Goal: Task Accomplishment & Management: Manage account settings

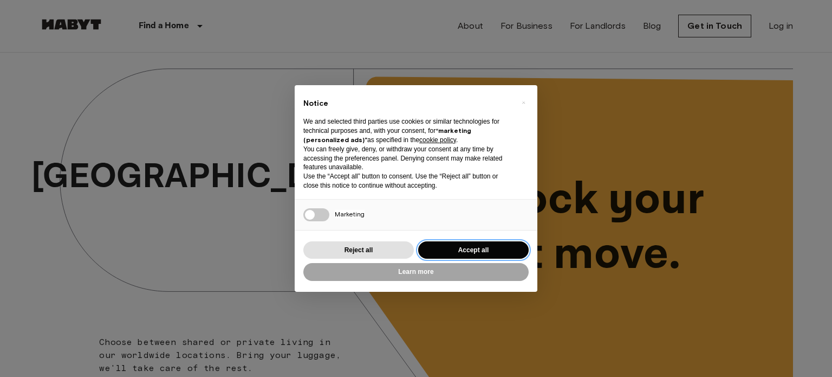
click at [455, 255] on button "Accept all" at bounding box center [473, 250] width 111 height 18
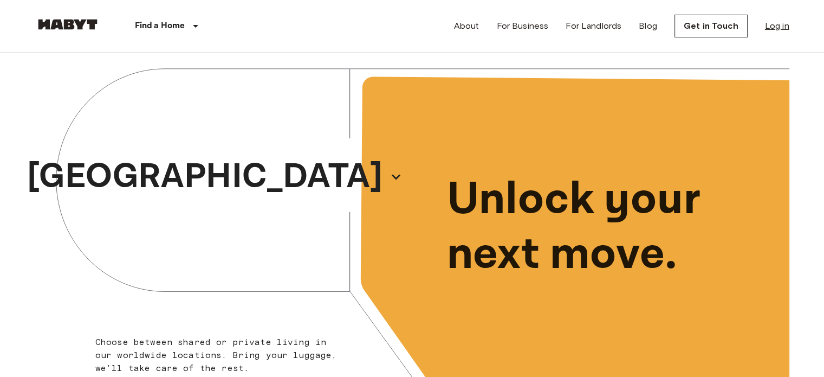
click at [776, 21] on link "Log in" at bounding box center [777, 26] width 24 height 13
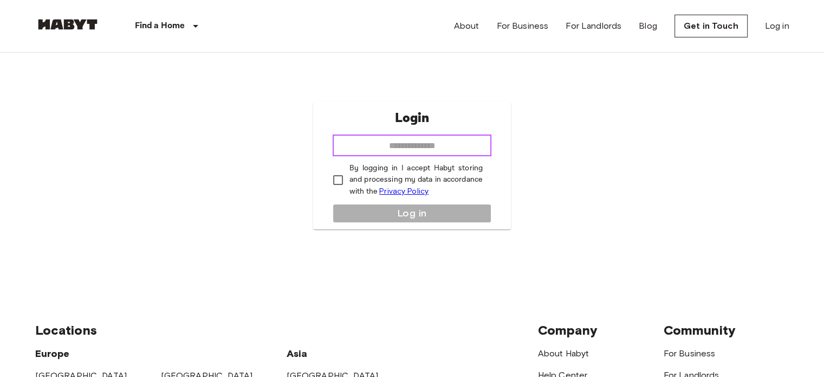
click at [399, 152] on input "email" at bounding box center [412, 145] width 159 height 22
type input "**********"
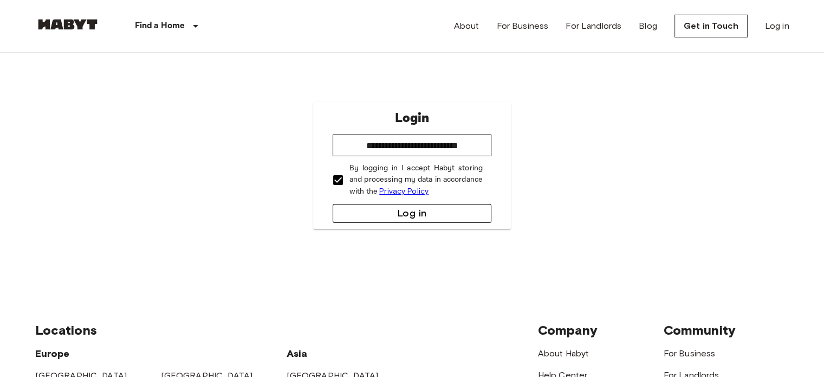
click at [390, 212] on button "Log in" at bounding box center [412, 213] width 159 height 19
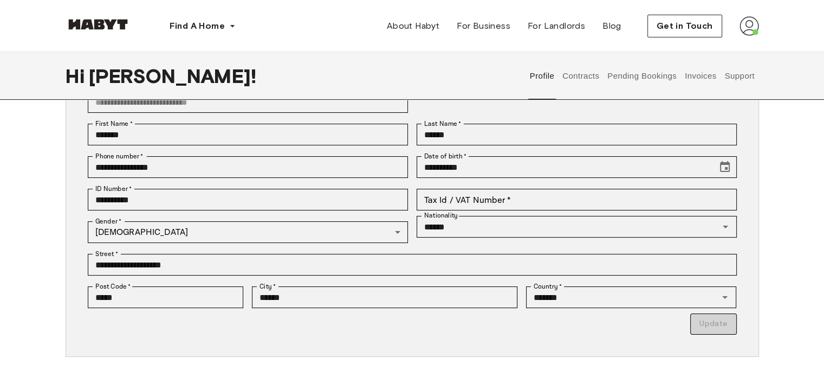
scroll to position [102, 0]
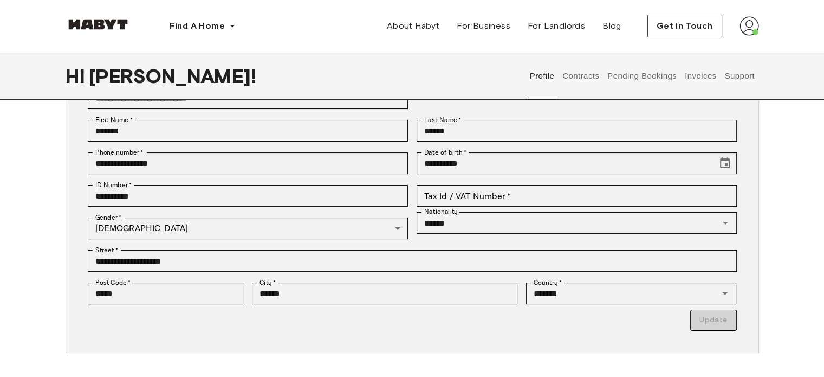
click at [692, 76] on button "Invoices" at bounding box center [700, 76] width 34 height 48
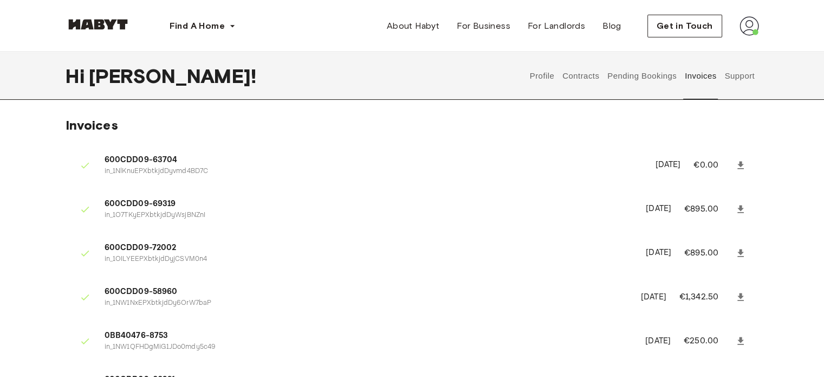
click at [738, 17] on div "Get in Touch" at bounding box center [704, 26] width 112 height 23
click at [746, 25] on img at bounding box center [750, 26] width 20 height 20
click at [728, 53] on span "Profile" at bounding box center [716, 50] width 27 height 13
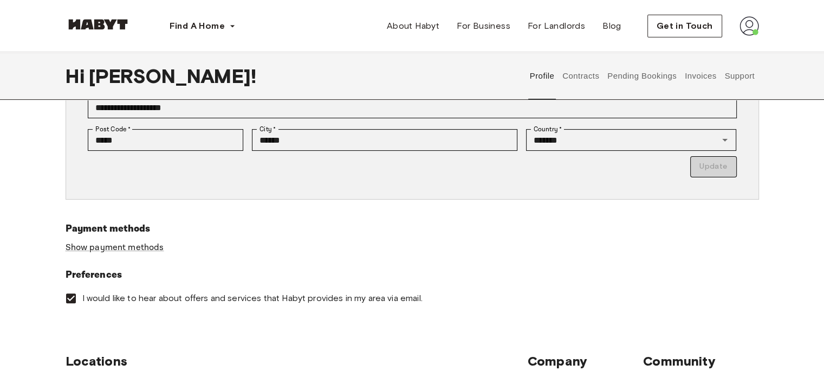
scroll to position [259, 0]
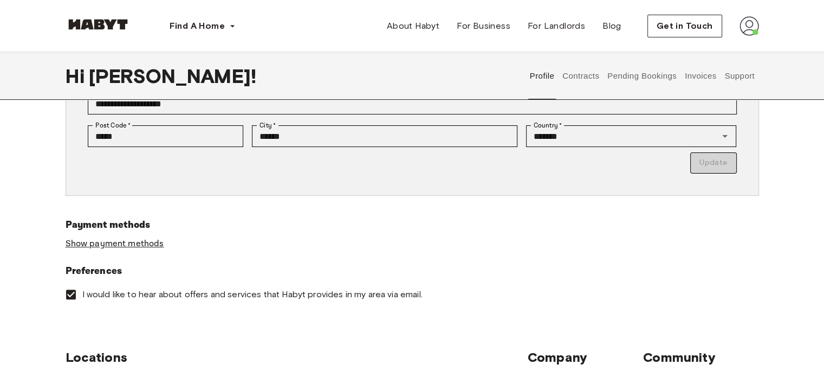
click at [121, 244] on link "Show payment methods" at bounding box center [115, 243] width 99 height 11
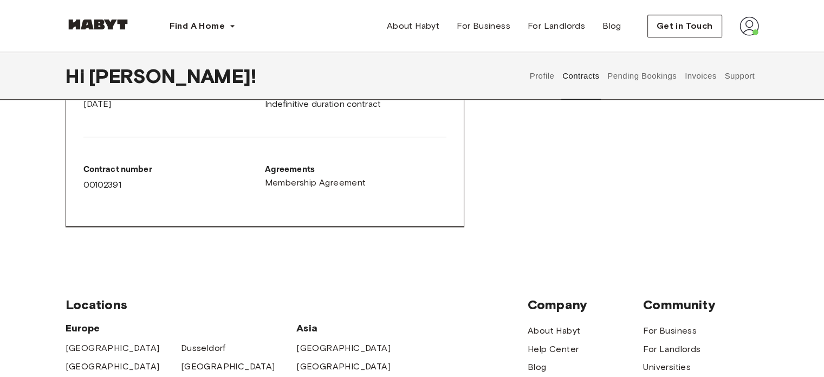
scroll to position [610, 0]
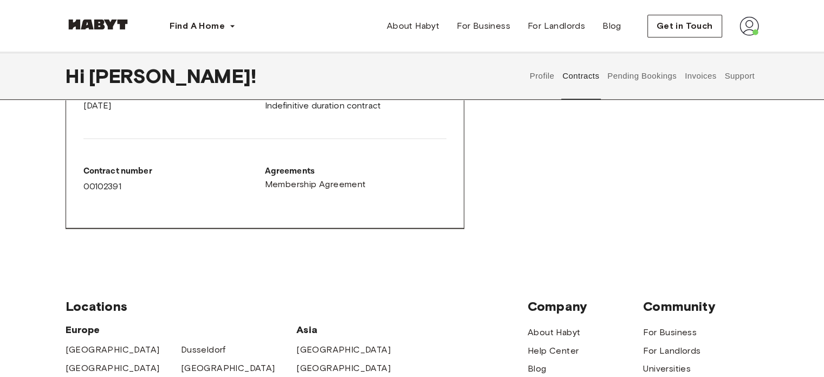
click at [538, 75] on button "Profile" at bounding box center [542, 76] width 28 height 48
